Goal: Information Seeking & Learning: Learn about a topic

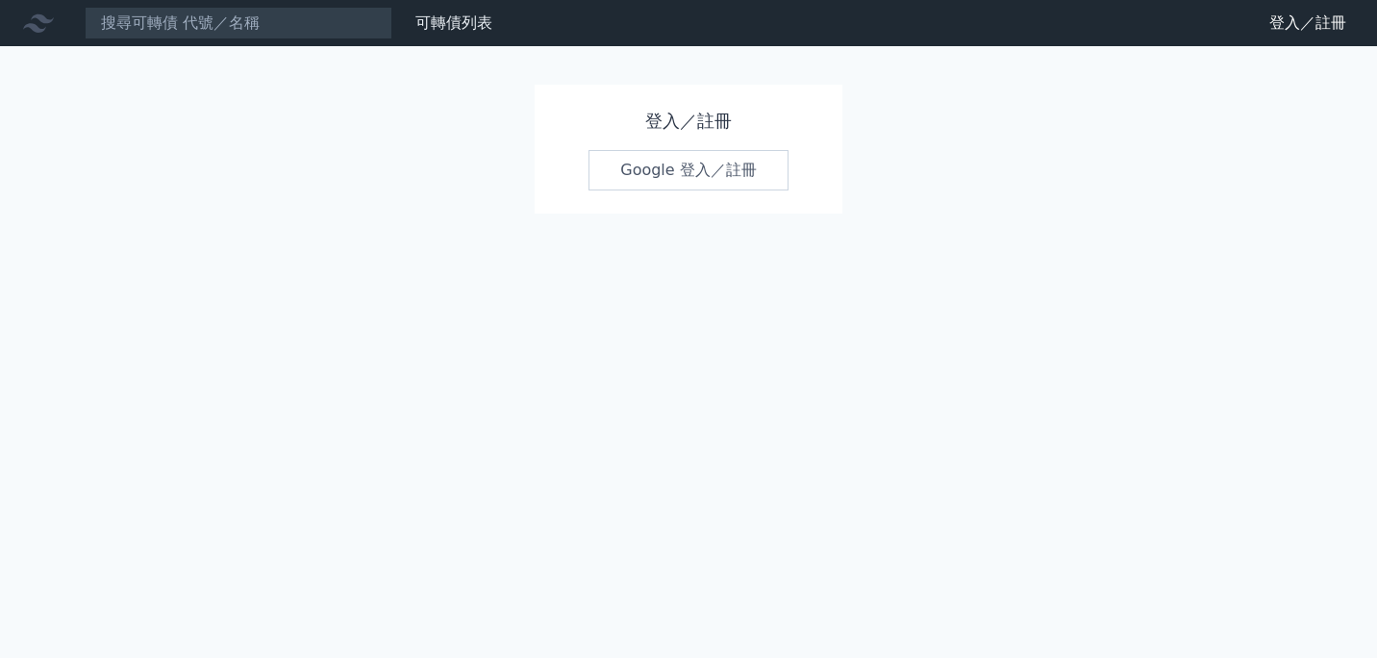
click at [663, 172] on link "Google 登入／註冊" at bounding box center [689, 170] width 200 height 40
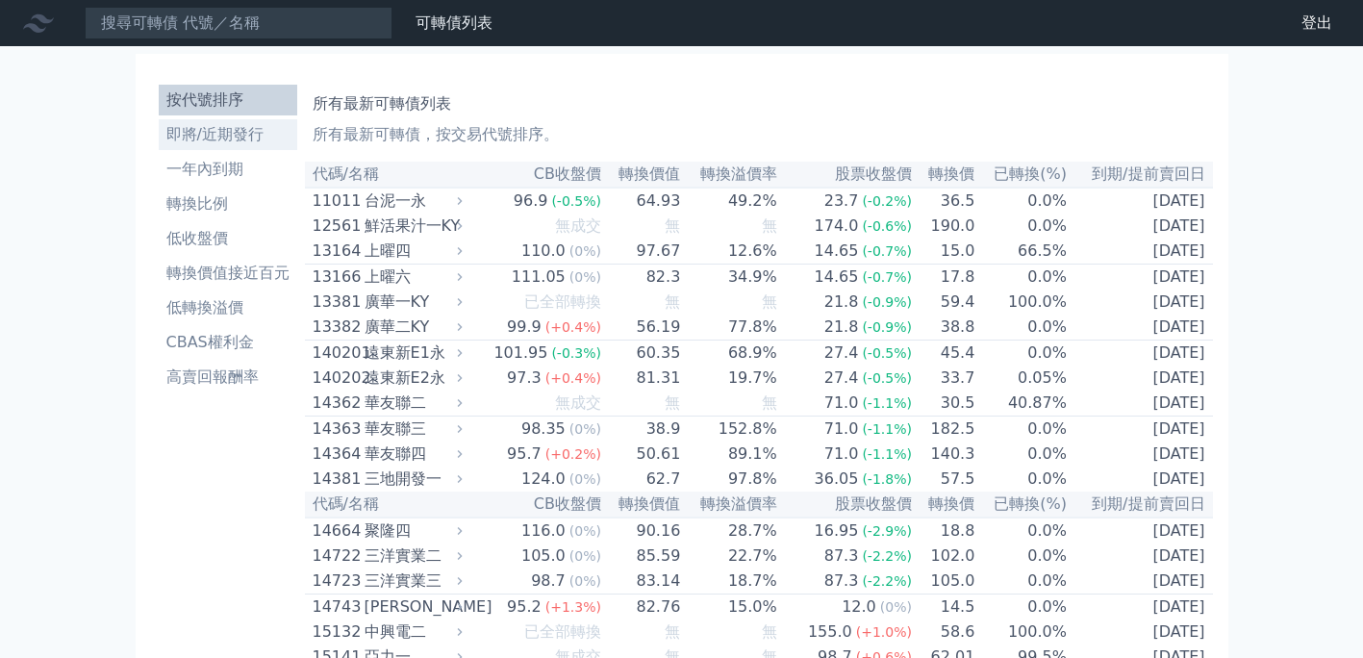
click at [246, 131] on li "即將/近期發行" at bounding box center [228, 134] width 138 height 23
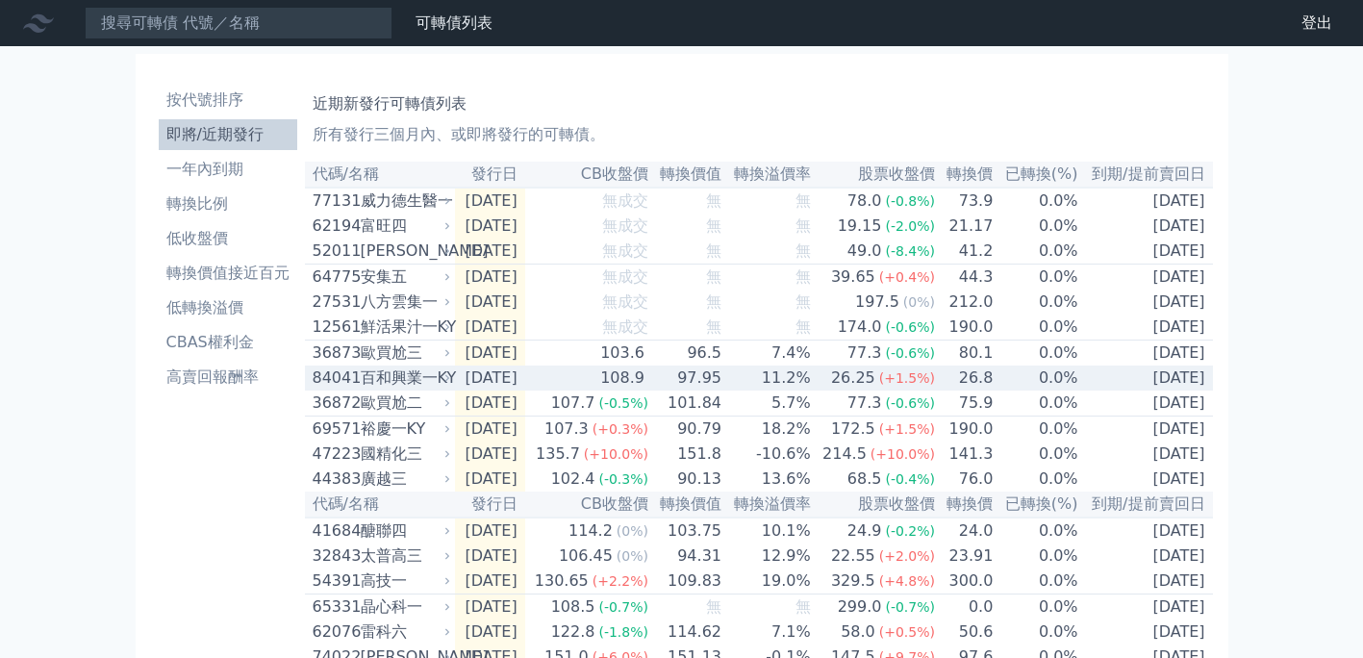
click at [409, 388] on div "百和興業一KY" at bounding box center [404, 377] width 87 height 23
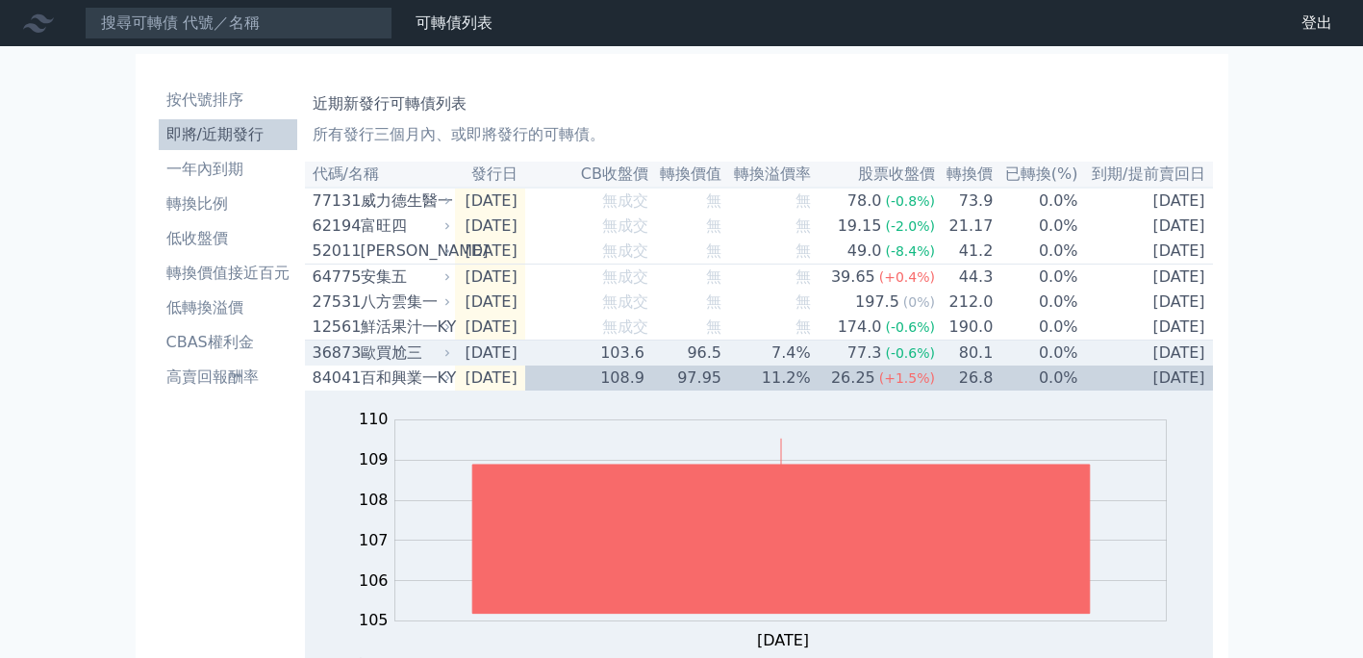
click at [383, 364] on div "歐買尬三" at bounding box center [404, 352] width 87 height 23
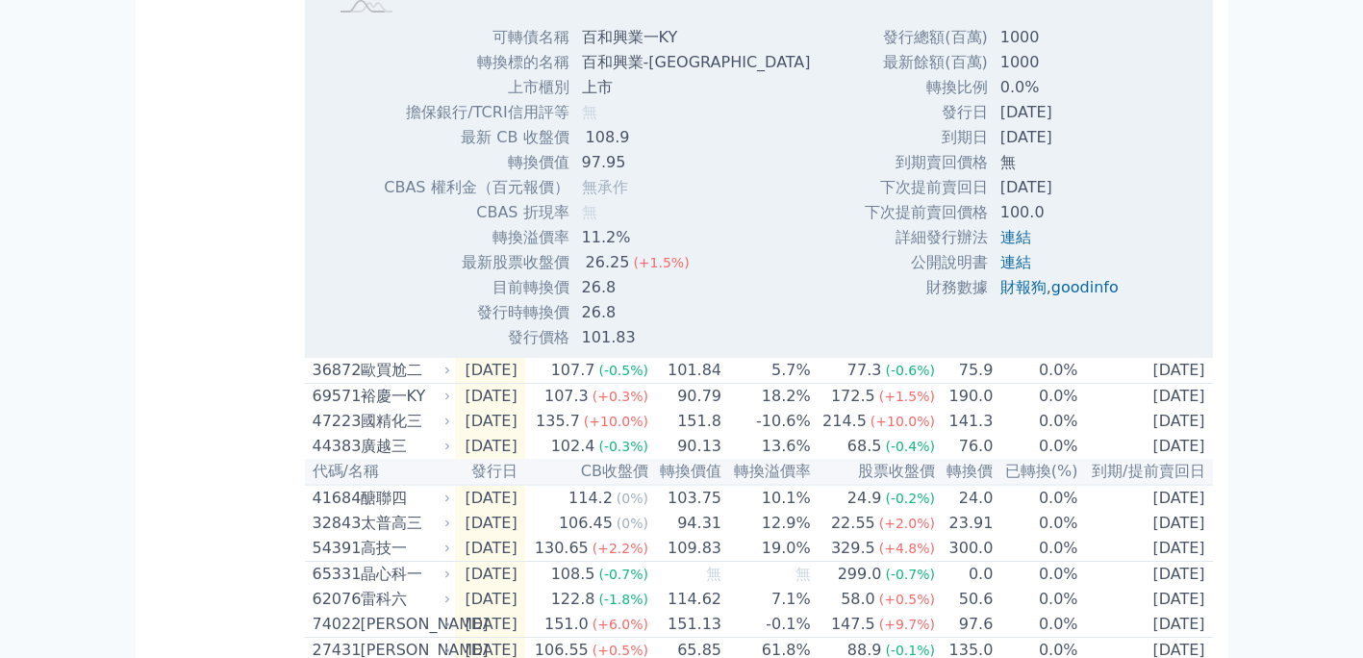
scroll to position [1346, 0]
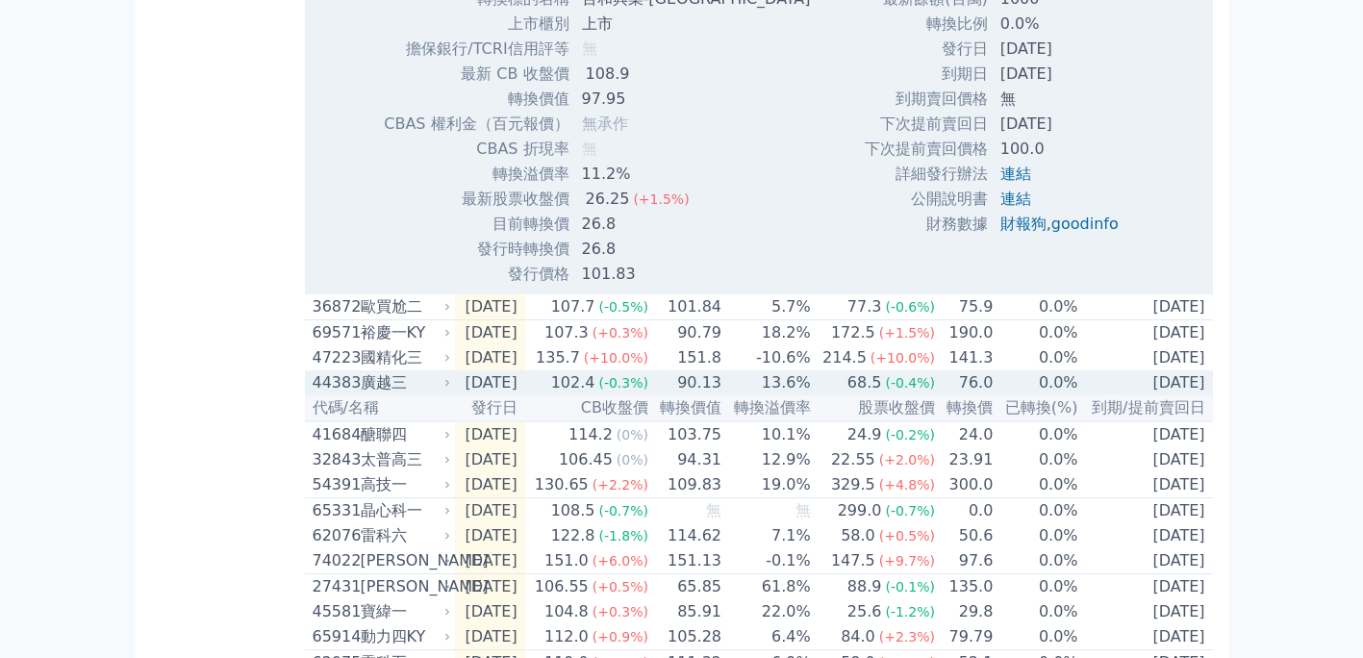
click at [393, 394] on div "廣越三" at bounding box center [404, 382] width 87 height 23
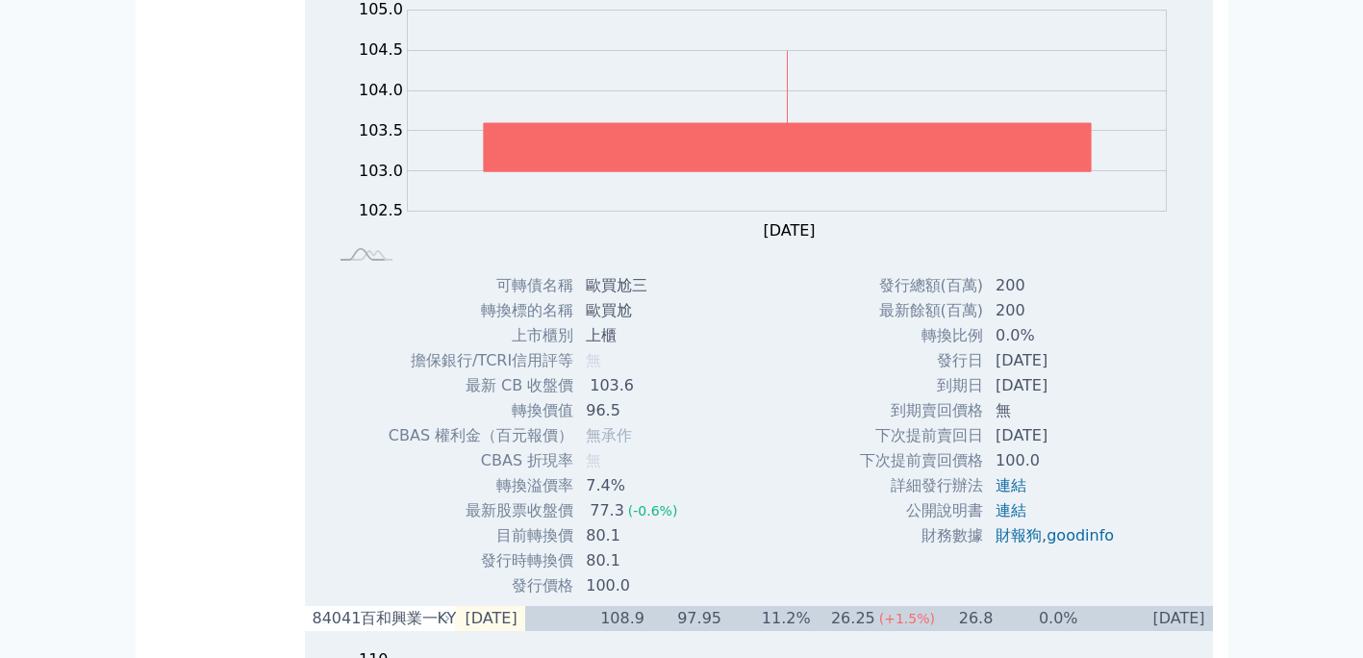
scroll to position [0, 0]
